Goal: Information Seeking & Learning: Learn about a topic

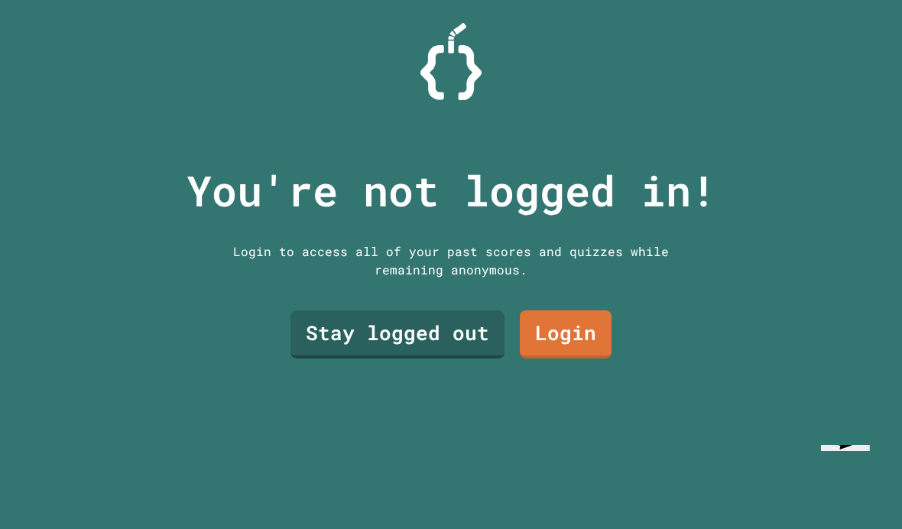
click at [407, 359] on link "Stay logged out" at bounding box center [398, 334] width 214 height 48
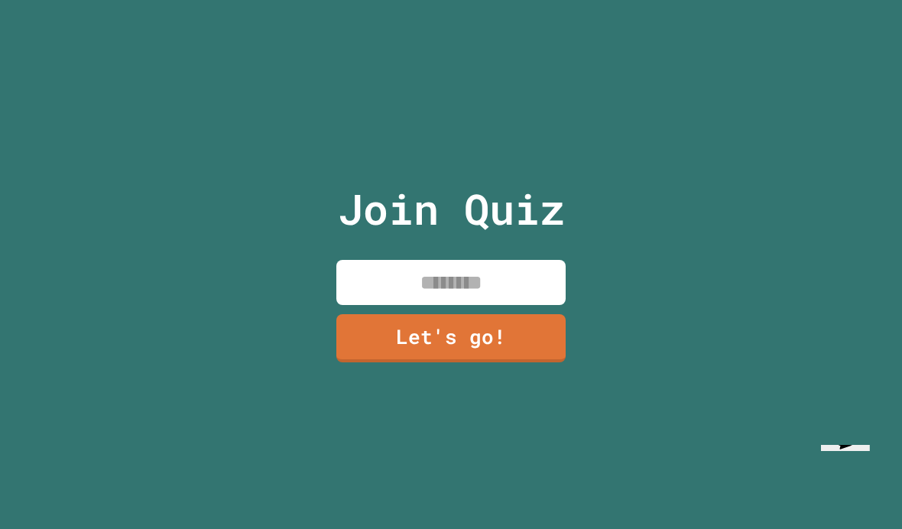
click at [486, 305] on input at bounding box center [450, 282] width 229 height 45
type input "****"
click at [520, 357] on link "Let's go!" at bounding box center [450, 338] width 229 height 48
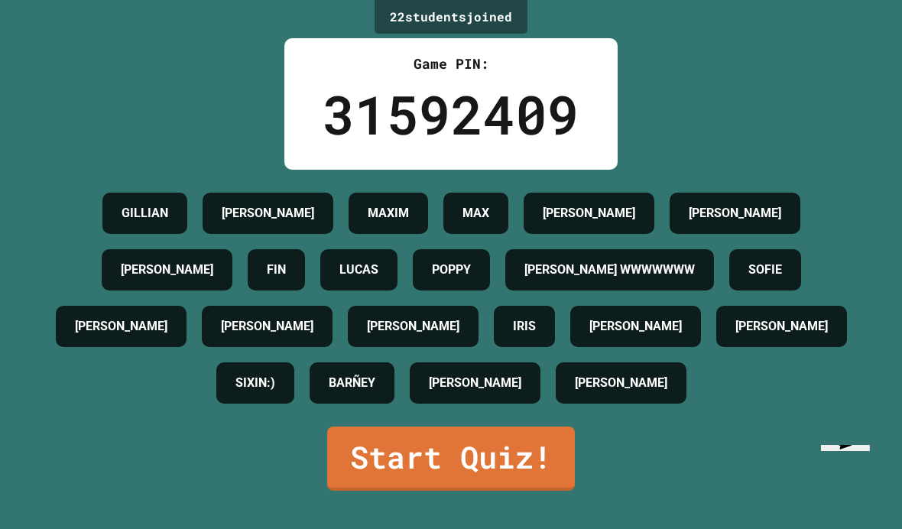
click at [538, 491] on link "Start Quiz!" at bounding box center [451, 459] width 248 height 64
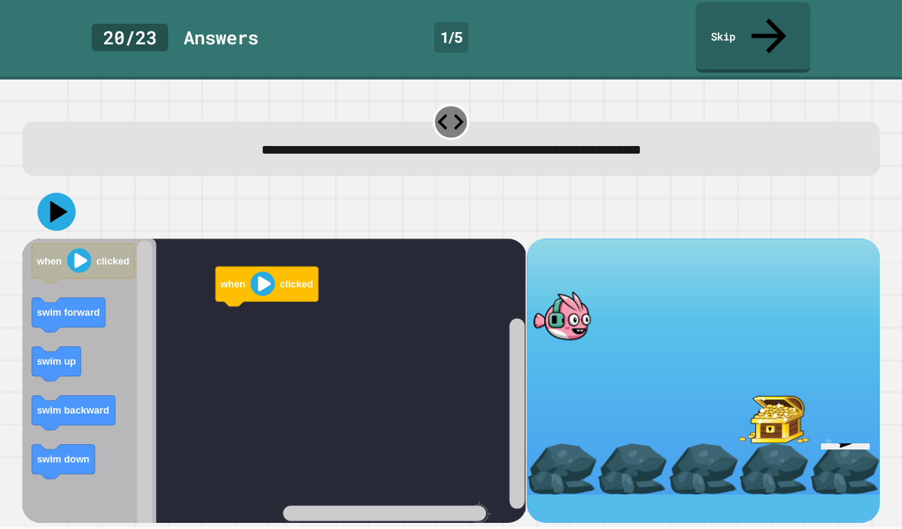
scroll to position [52, 0]
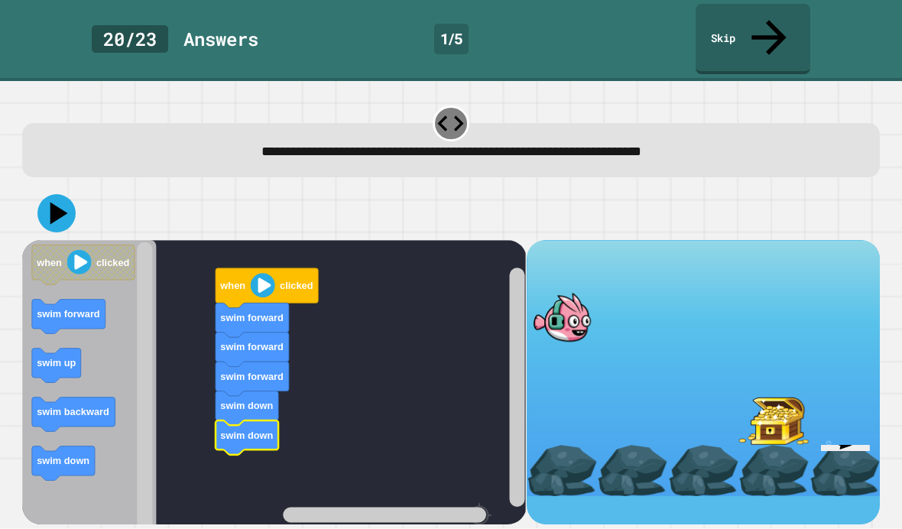
click at [59, 202] on icon at bounding box center [59, 213] width 18 height 22
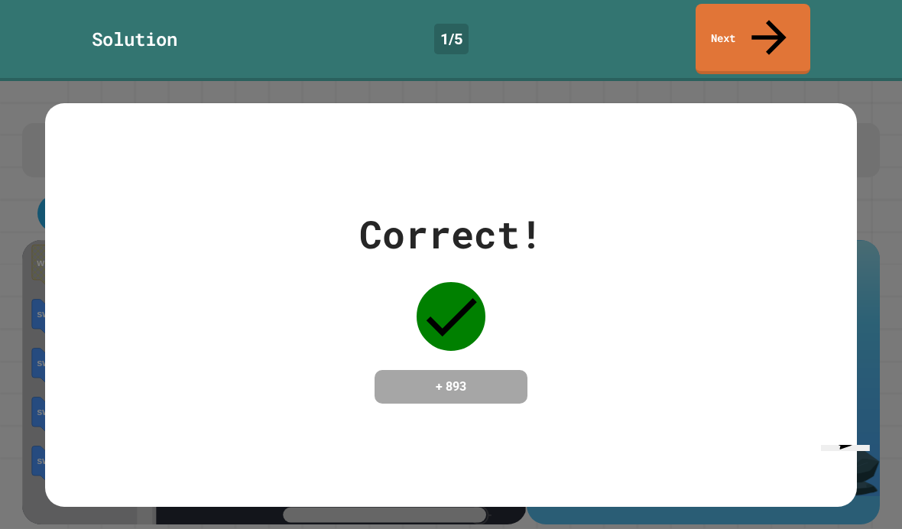
scroll to position [0, 0]
click at [778, 5] on link "Next" at bounding box center [753, 39] width 115 height 70
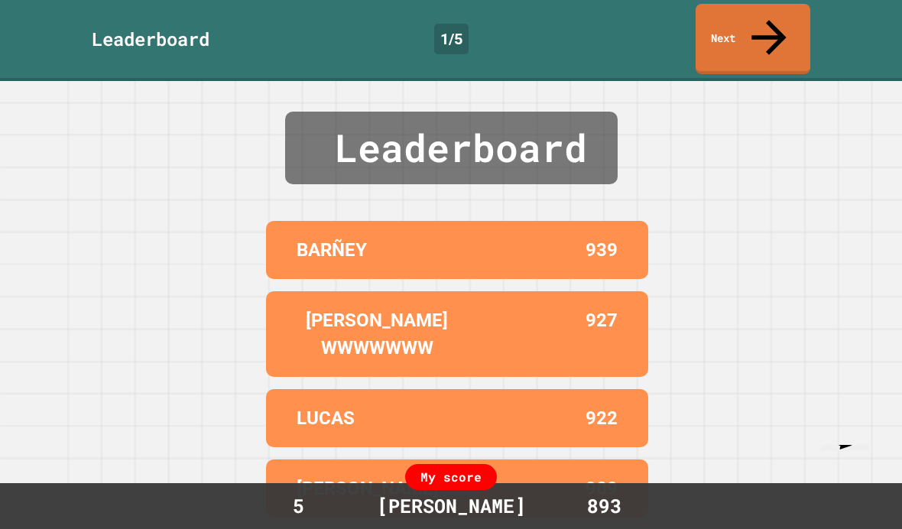
click at [777, 23] on icon at bounding box center [769, 37] width 52 height 52
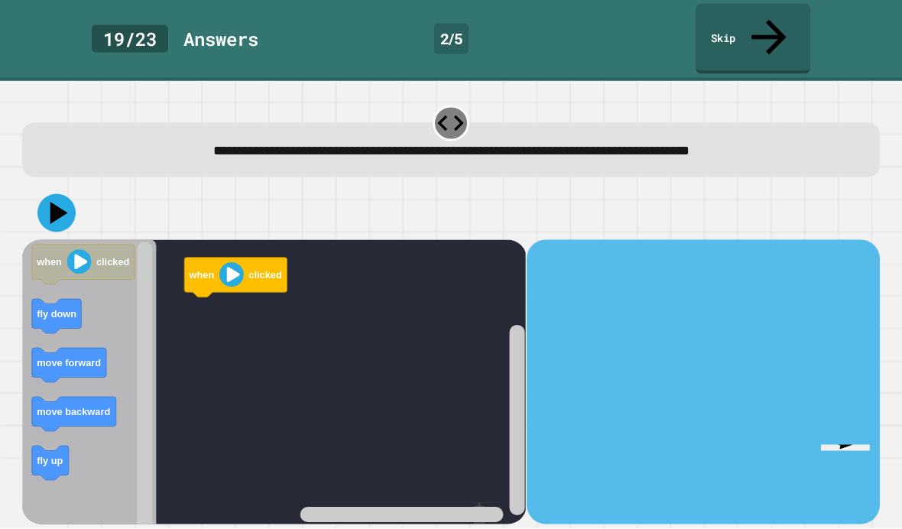
scroll to position [49, 0]
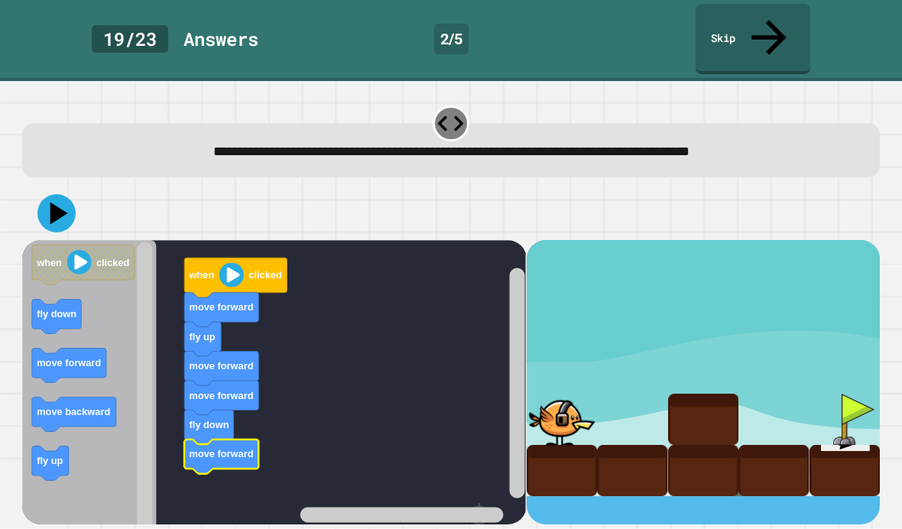
click at [66, 194] on icon at bounding box center [56, 213] width 38 height 38
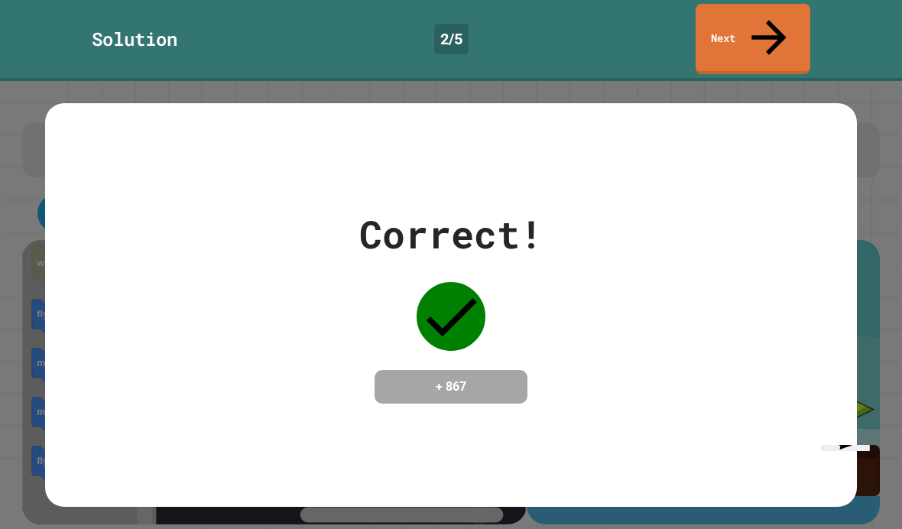
scroll to position [0, 0]
click at [762, 19] on icon at bounding box center [769, 37] width 52 height 52
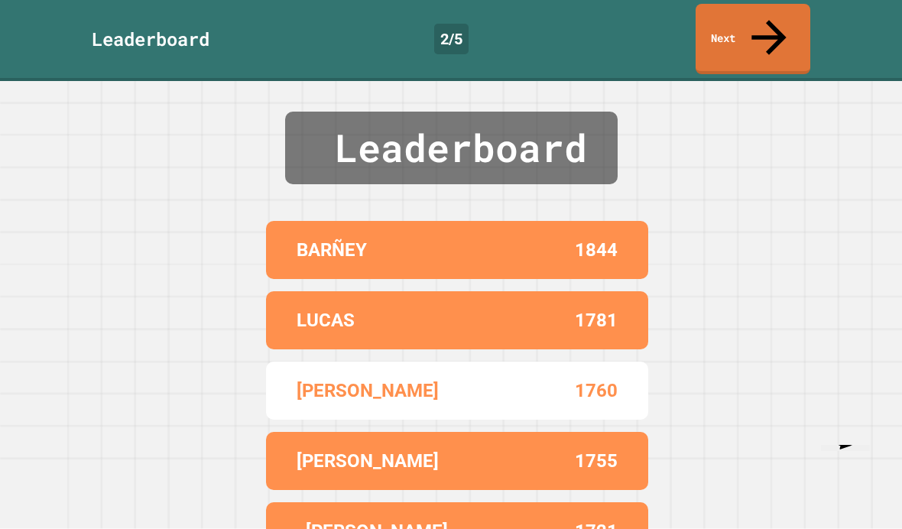
click at [762, 37] on link "Next" at bounding box center [753, 39] width 115 height 70
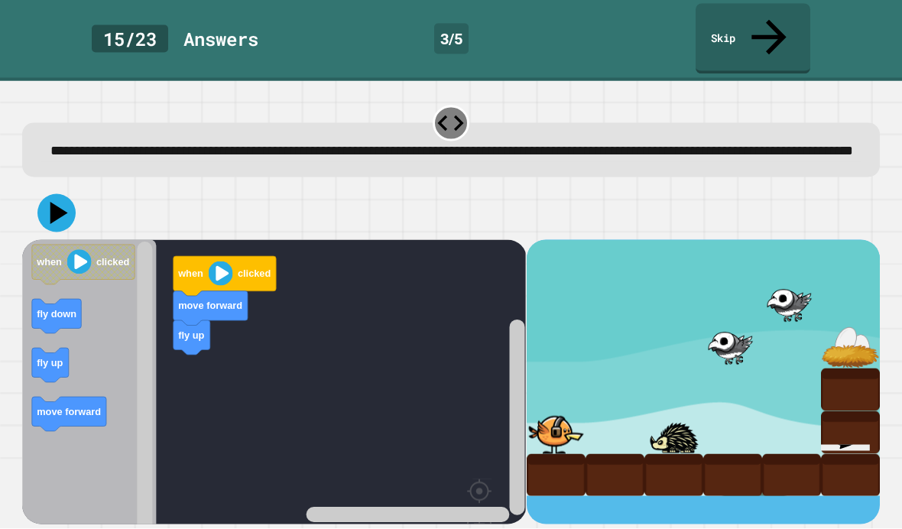
scroll to position [63, 0]
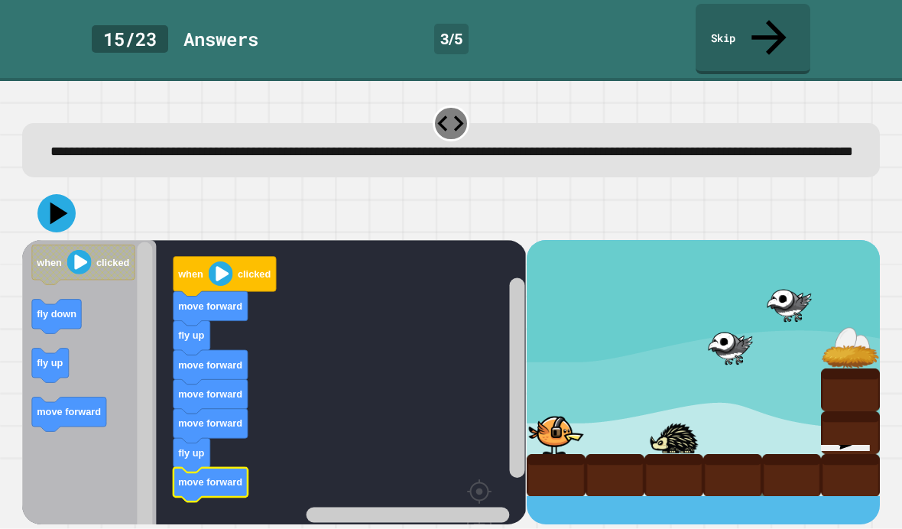
click at [60, 194] on icon at bounding box center [56, 213] width 38 height 38
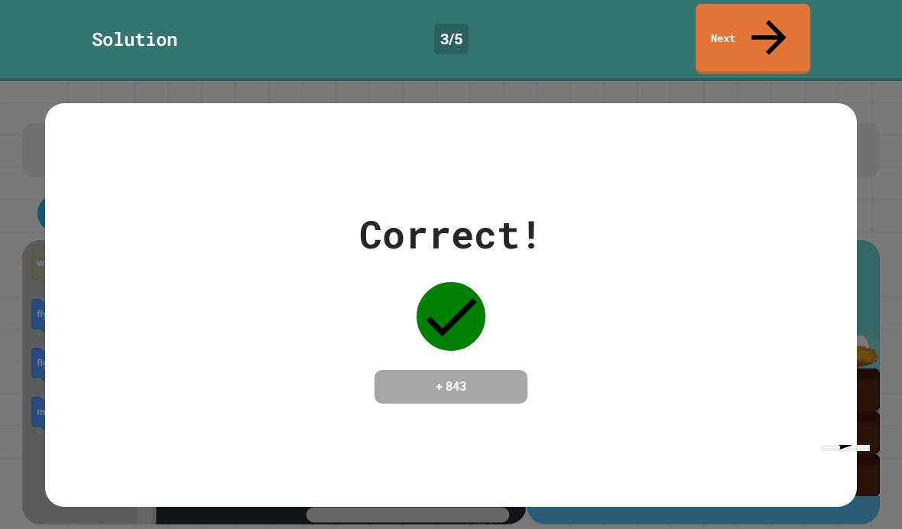
click at [749, 206] on div "Correct! + 843" at bounding box center [451, 305] width 812 height 198
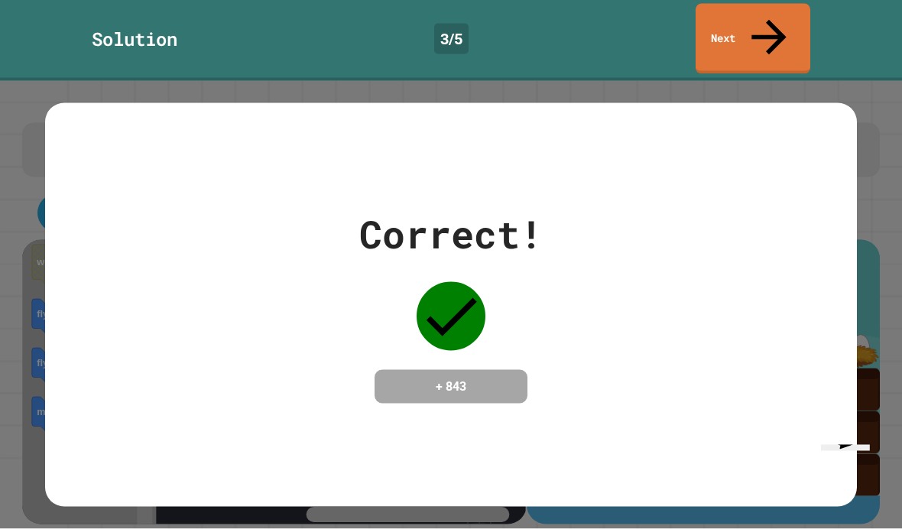
scroll to position [0, 0]
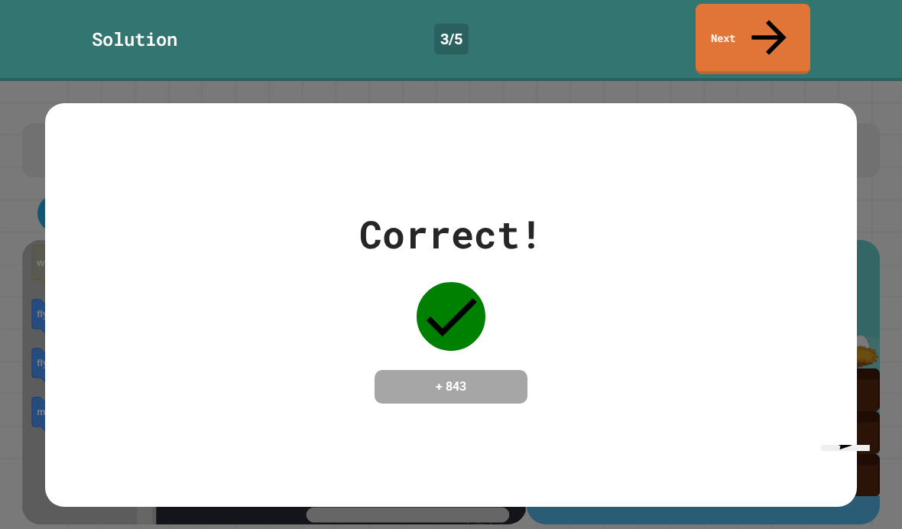
click at [775, 23] on icon at bounding box center [769, 37] width 52 height 52
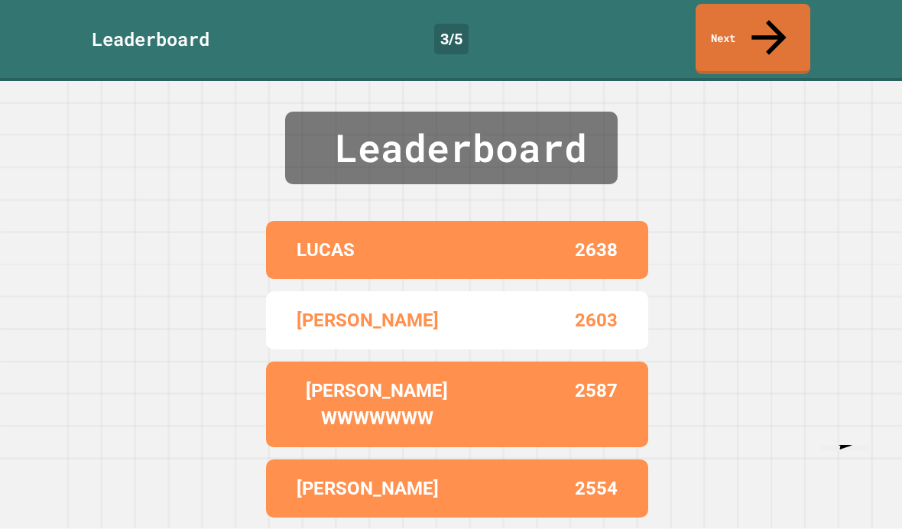
click at [764, 25] on icon at bounding box center [769, 37] width 52 height 52
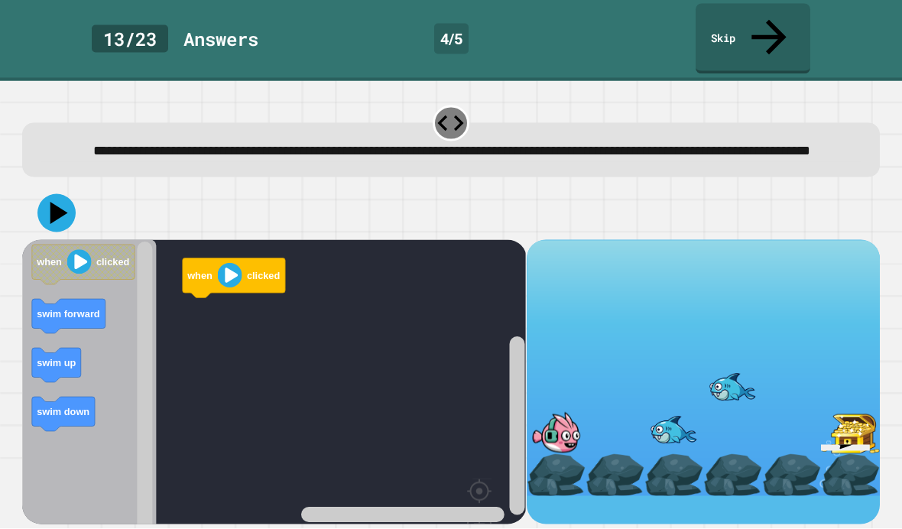
scroll to position [63, 0]
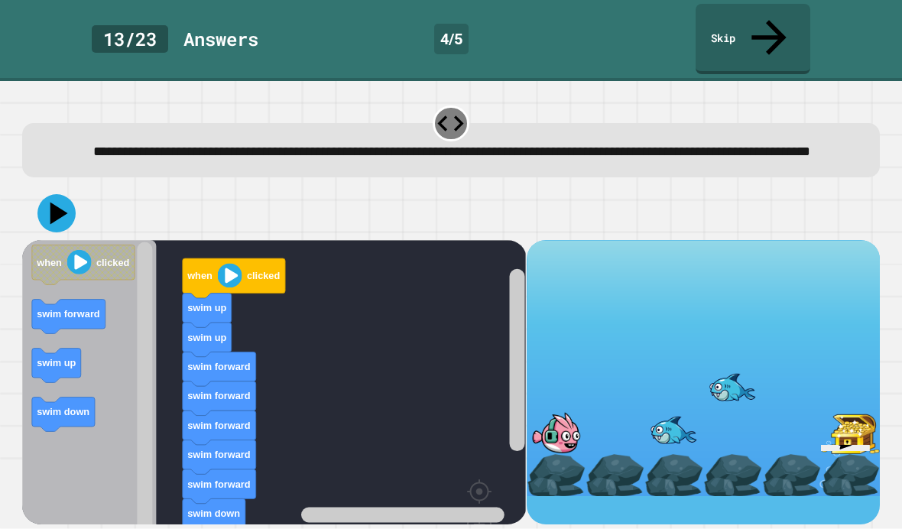
click at [60, 194] on icon at bounding box center [56, 213] width 38 height 38
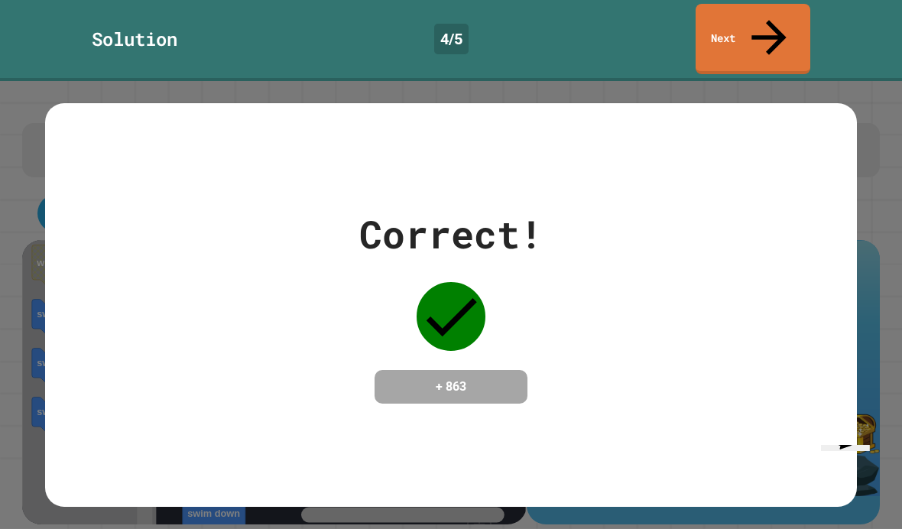
scroll to position [0, 0]
click at [763, 21] on icon at bounding box center [769, 37] width 52 height 52
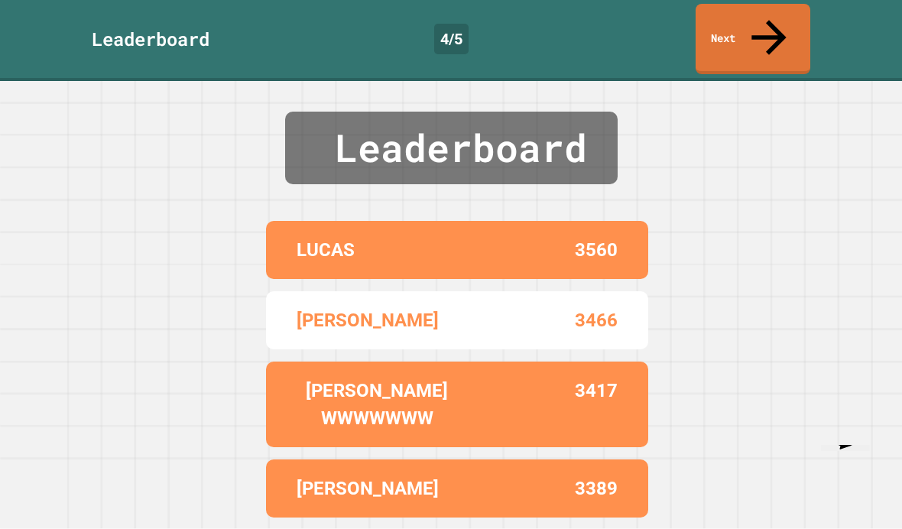
click at [773, 28] on link "Next" at bounding box center [753, 39] width 115 height 70
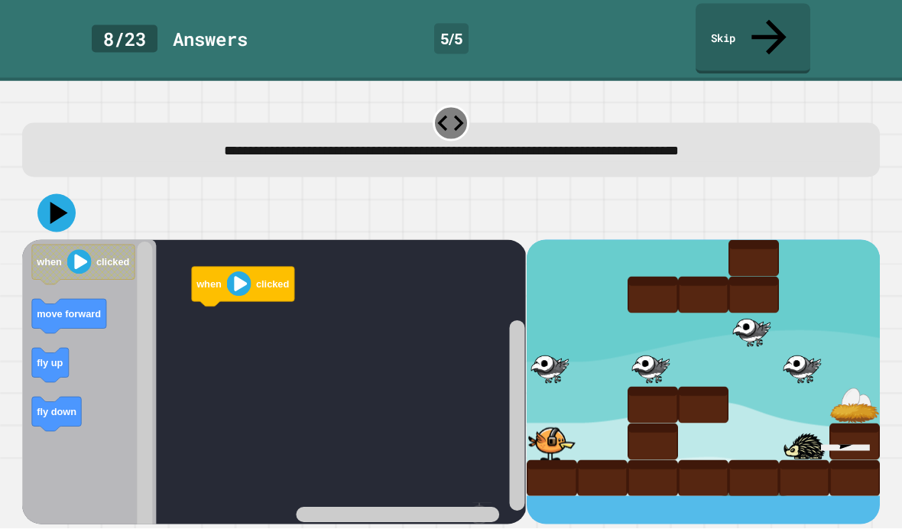
scroll to position [63, 0]
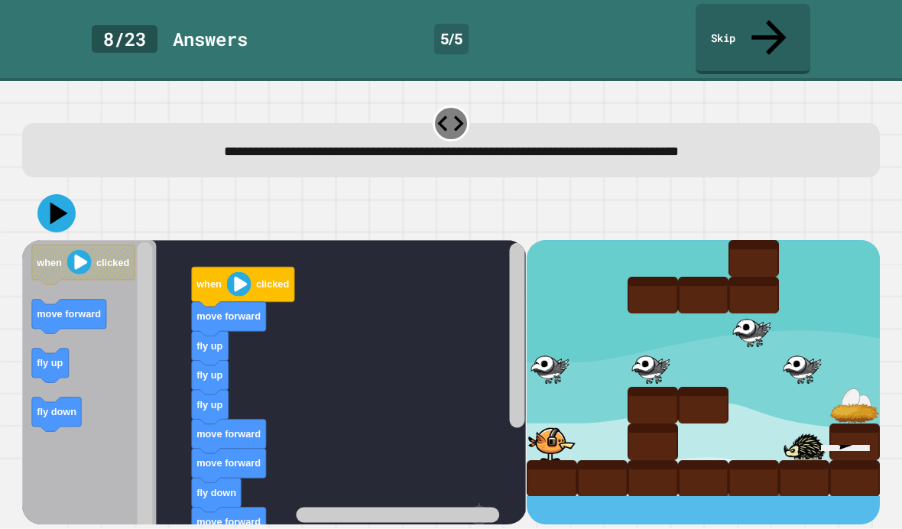
click at [60, 194] on icon at bounding box center [56, 213] width 38 height 38
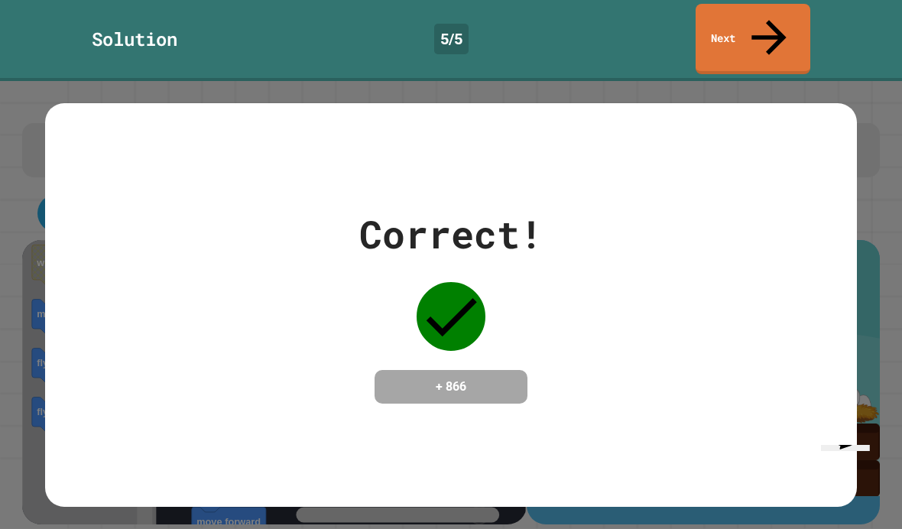
scroll to position [0, 0]
click at [771, 11] on icon at bounding box center [769, 37] width 52 height 52
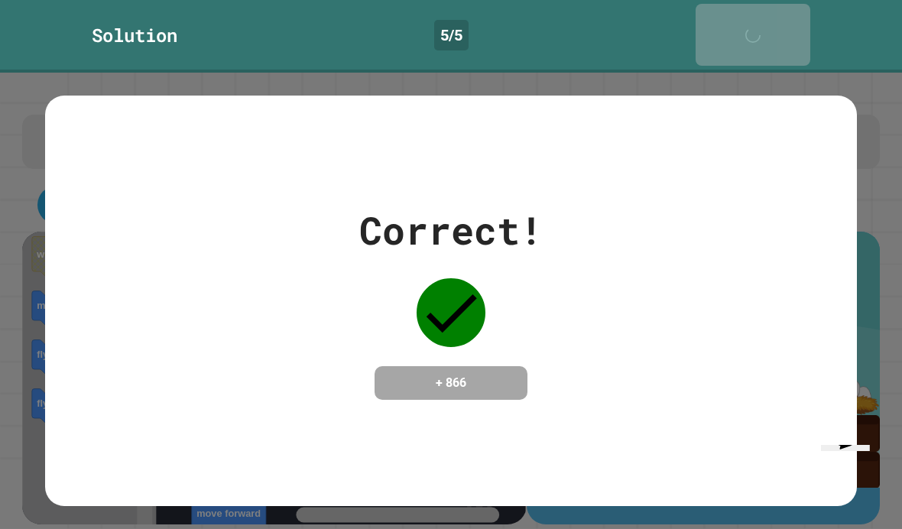
click at [771, 11] on div "Next" at bounding box center [753, 34] width 38 height 47
